Goal: Information Seeking & Learning: Learn about a topic

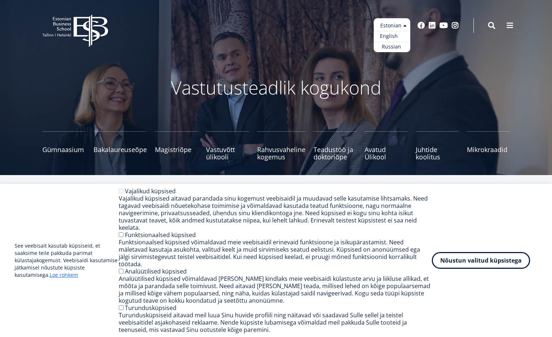
click at [394, 35] on link "English" at bounding box center [391, 36] width 37 height 11
click at [507, 263] on button "Nõustun valitud küpsistega" at bounding box center [480, 259] width 98 height 17
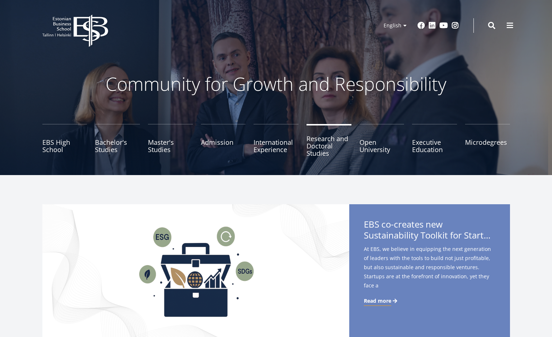
click at [322, 144] on link "Research and Doctoral Studies" at bounding box center [328, 142] width 45 height 37
click at [165, 146] on link "Master's Studies" at bounding box center [170, 142] width 45 height 37
